Goal: Transaction & Acquisition: Obtain resource

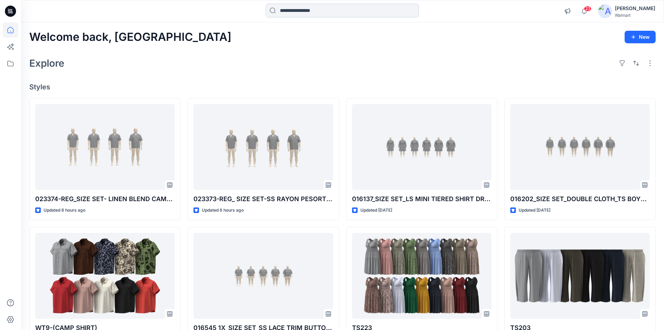
click at [295, 12] on input at bounding box center [342, 10] width 153 height 14
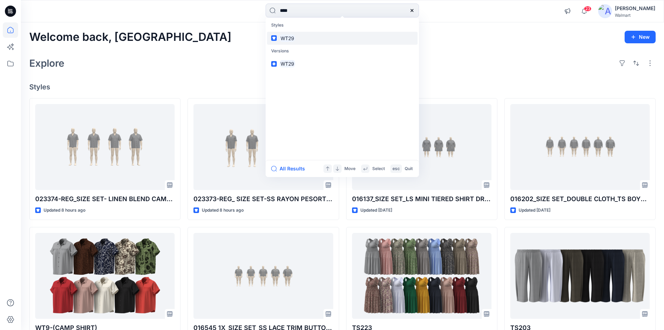
type input "****"
click at [286, 40] on mark "WT29" at bounding box center [288, 38] width 16 height 8
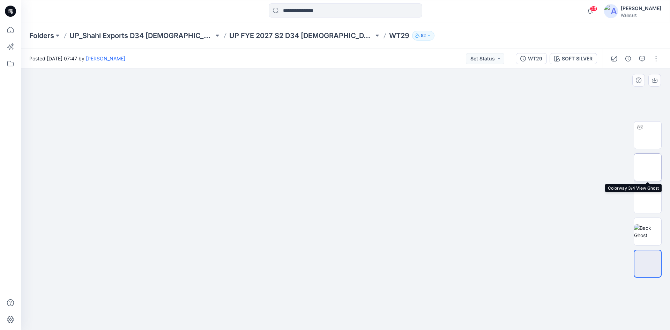
click at [647, 167] on img at bounding box center [647, 167] width 0 height 0
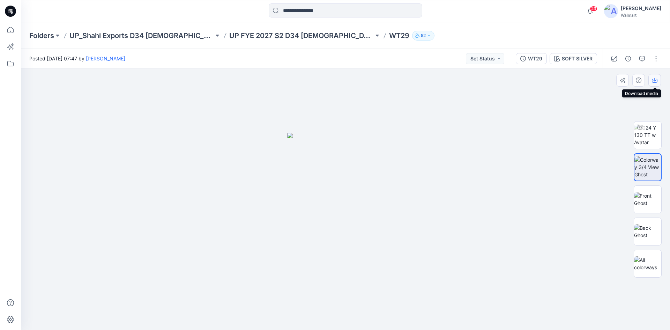
click at [654, 83] on button "button" at bounding box center [654, 80] width 13 height 13
click at [649, 196] on img at bounding box center [647, 199] width 27 height 15
click at [656, 81] on icon "button" at bounding box center [654, 80] width 6 height 6
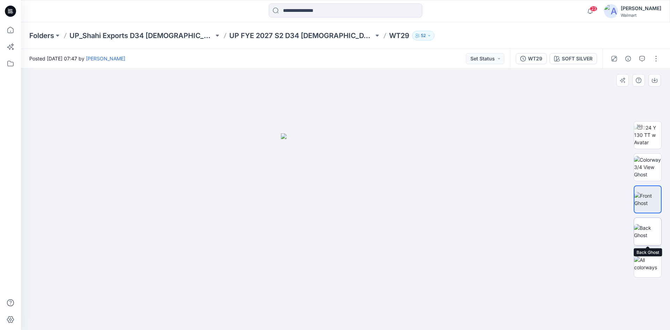
click at [643, 224] on img at bounding box center [647, 231] width 27 height 15
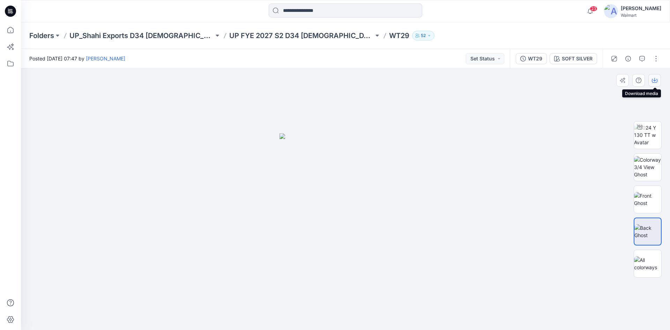
click at [658, 81] on button "button" at bounding box center [654, 80] width 13 height 13
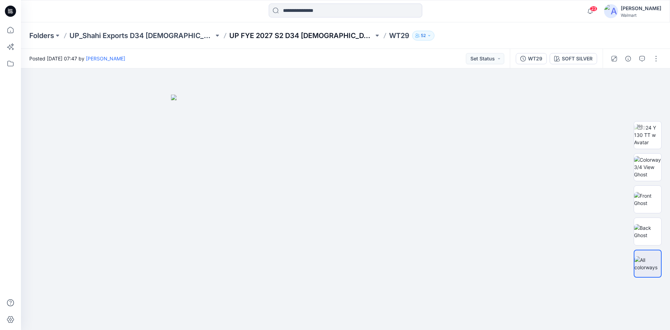
click at [301, 36] on p "UP FYE 2027 S2 D34 [DEMOGRAPHIC_DATA] Woven Tops" at bounding box center [301, 36] width 144 height 10
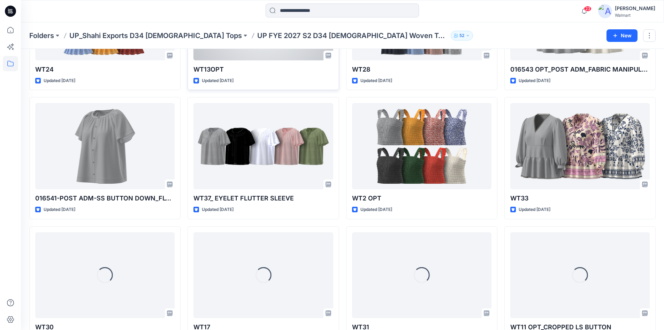
scroll to position [266, 0]
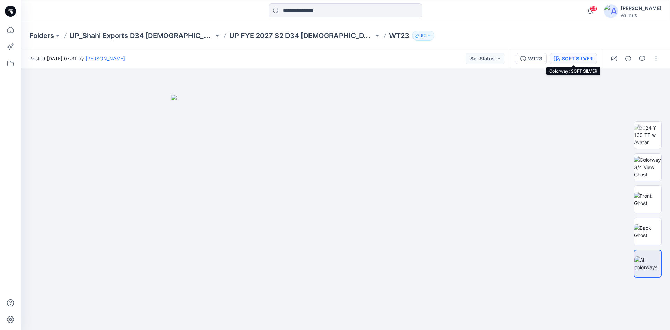
click at [562, 62] on div "SOFT SILVER" at bounding box center [577, 59] width 31 height 8
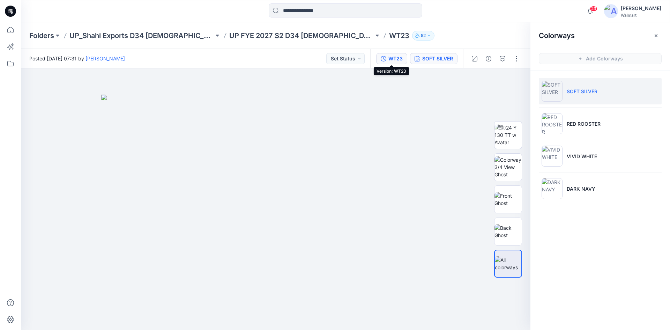
click at [400, 60] on div "WT23" at bounding box center [395, 59] width 14 height 8
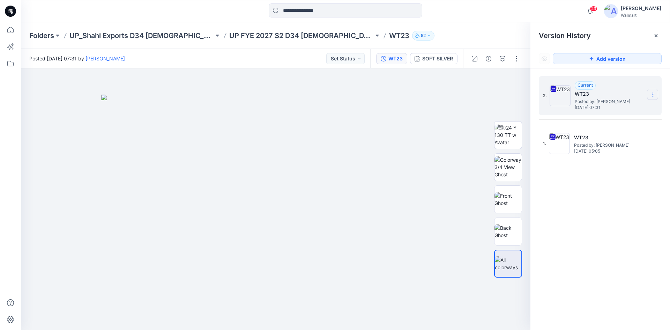
click at [653, 95] on icon at bounding box center [652, 95] width 0 height 0
click at [600, 111] on span "Download Source BW File" at bounding box center [617, 108] width 58 height 8
click at [498, 170] on img at bounding box center [507, 167] width 27 height 22
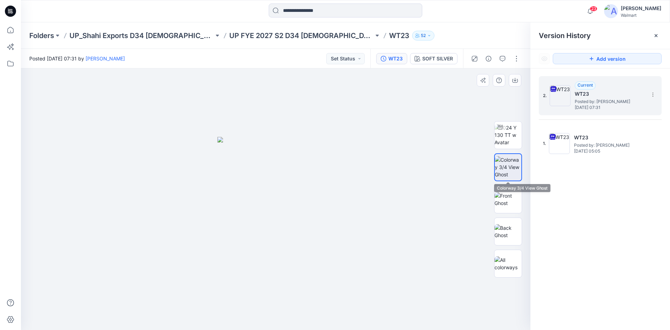
click at [508, 167] on img at bounding box center [508, 167] width 27 height 22
click at [518, 79] on button "button" at bounding box center [515, 80] width 13 height 13
click at [509, 193] on img at bounding box center [507, 199] width 27 height 15
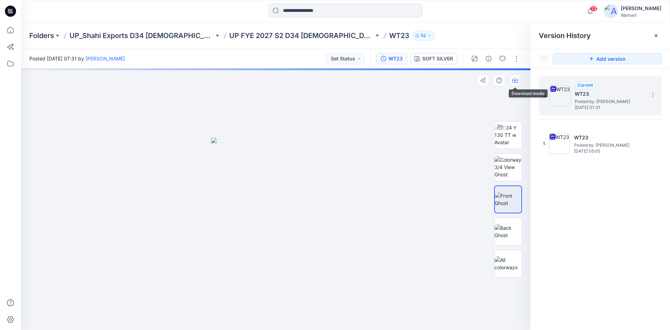
click at [516, 82] on icon "button" at bounding box center [515, 80] width 6 height 6
click at [505, 233] on img at bounding box center [507, 231] width 27 height 15
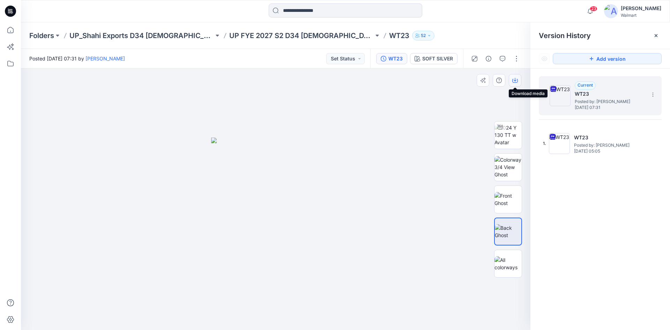
click at [512, 82] on icon "button" at bounding box center [515, 80] width 6 height 6
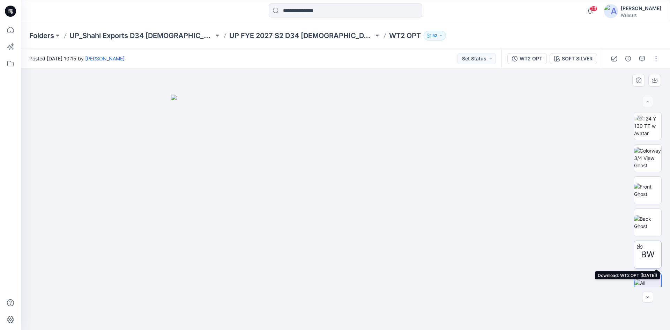
click at [640, 251] on div at bounding box center [639, 246] width 11 height 11
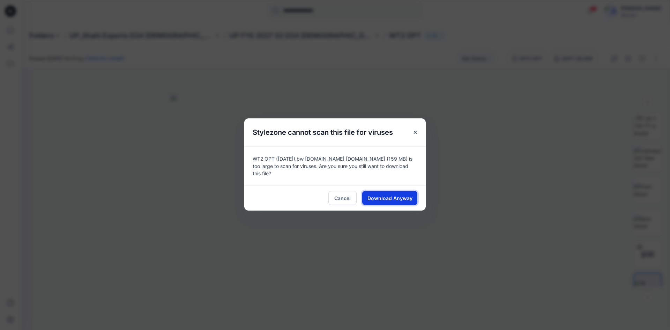
click at [378, 196] on span "Download Anyway" at bounding box center [389, 197] width 45 height 7
